Goal: Information Seeking & Learning: Learn about a topic

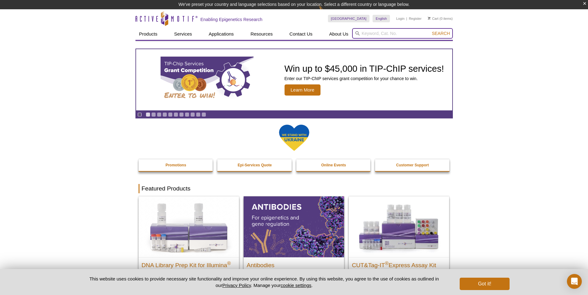
click at [382, 32] on input "search" at bounding box center [402, 33] width 101 height 11
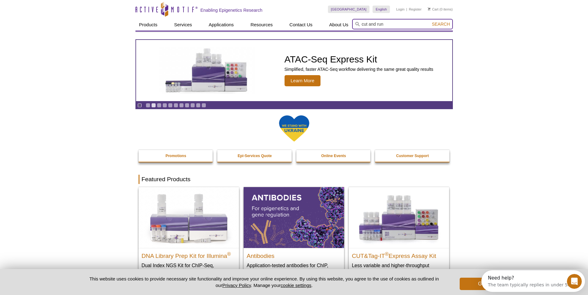
type input "cut and run"
click at [430, 21] on button "Search" at bounding box center [441, 24] width 22 height 6
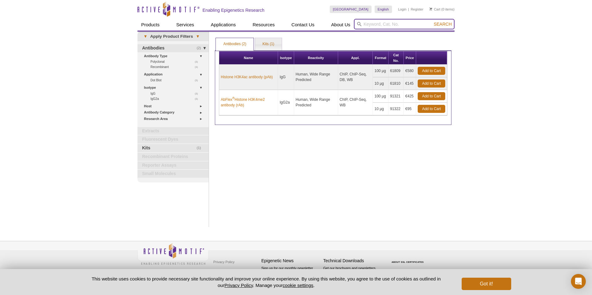
click at [410, 22] on input "search" at bounding box center [404, 24] width 101 height 11
type input "cut and run"
click at [432, 21] on button "Search" at bounding box center [443, 24] width 22 height 6
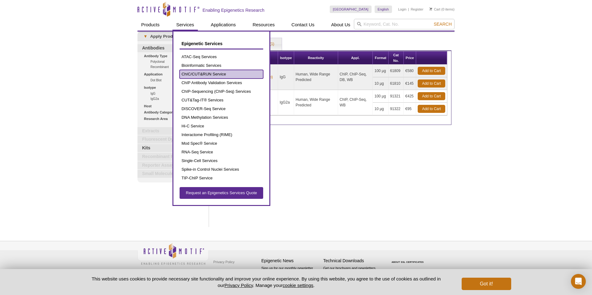
click at [205, 73] on link "ChIC/CUT&RUN Service" at bounding box center [222, 74] width 84 height 9
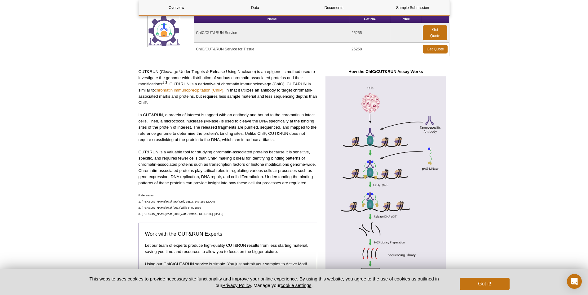
scroll to position [155, 0]
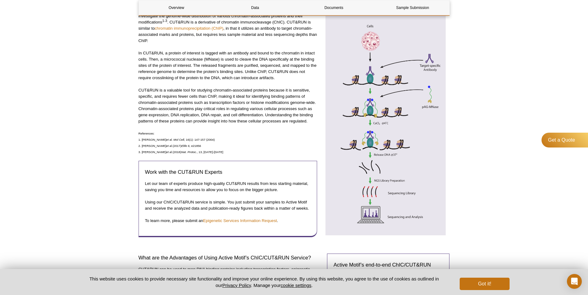
click at [388, 141] on img at bounding box center [385, 125] width 128 height 221
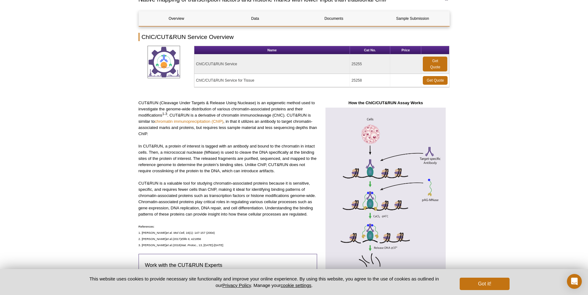
scroll to position [93, 0]
